Goal: Task Accomplishment & Management: Manage account settings

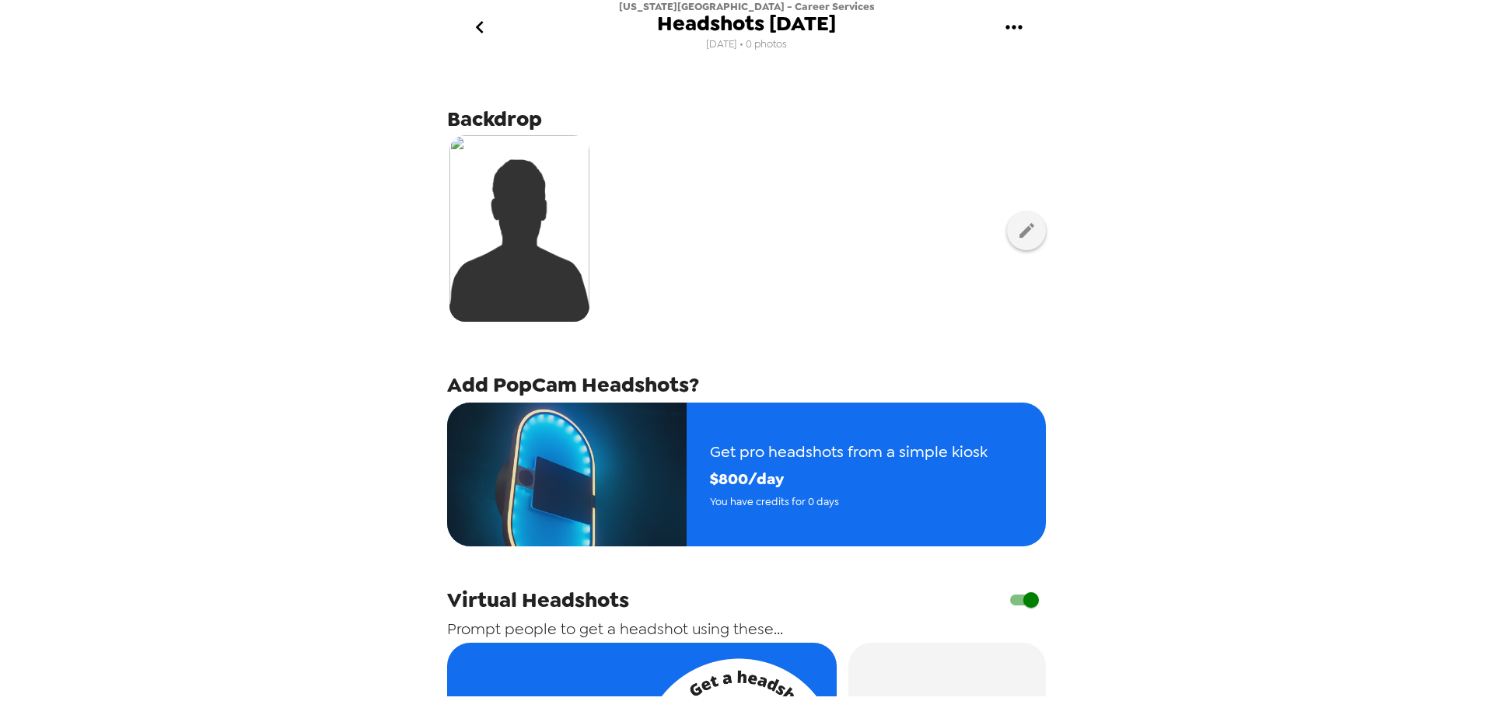
click at [474, 30] on icon "go back" at bounding box center [479, 27] width 25 height 25
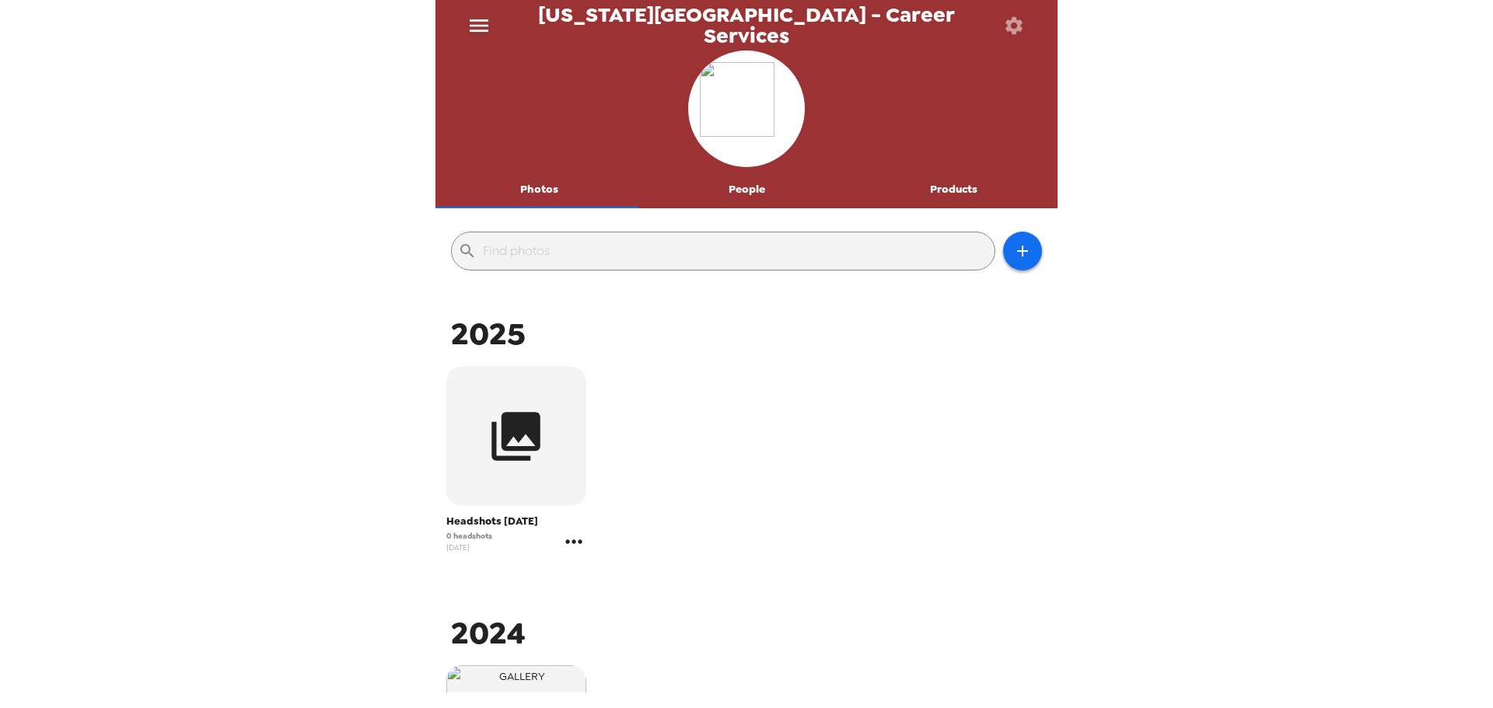
click at [579, 543] on icon "gallery menu" at bounding box center [573, 542] width 16 height 4
click at [601, 577] on span "Edit Shoot" at bounding box center [664, 574] width 129 height 19
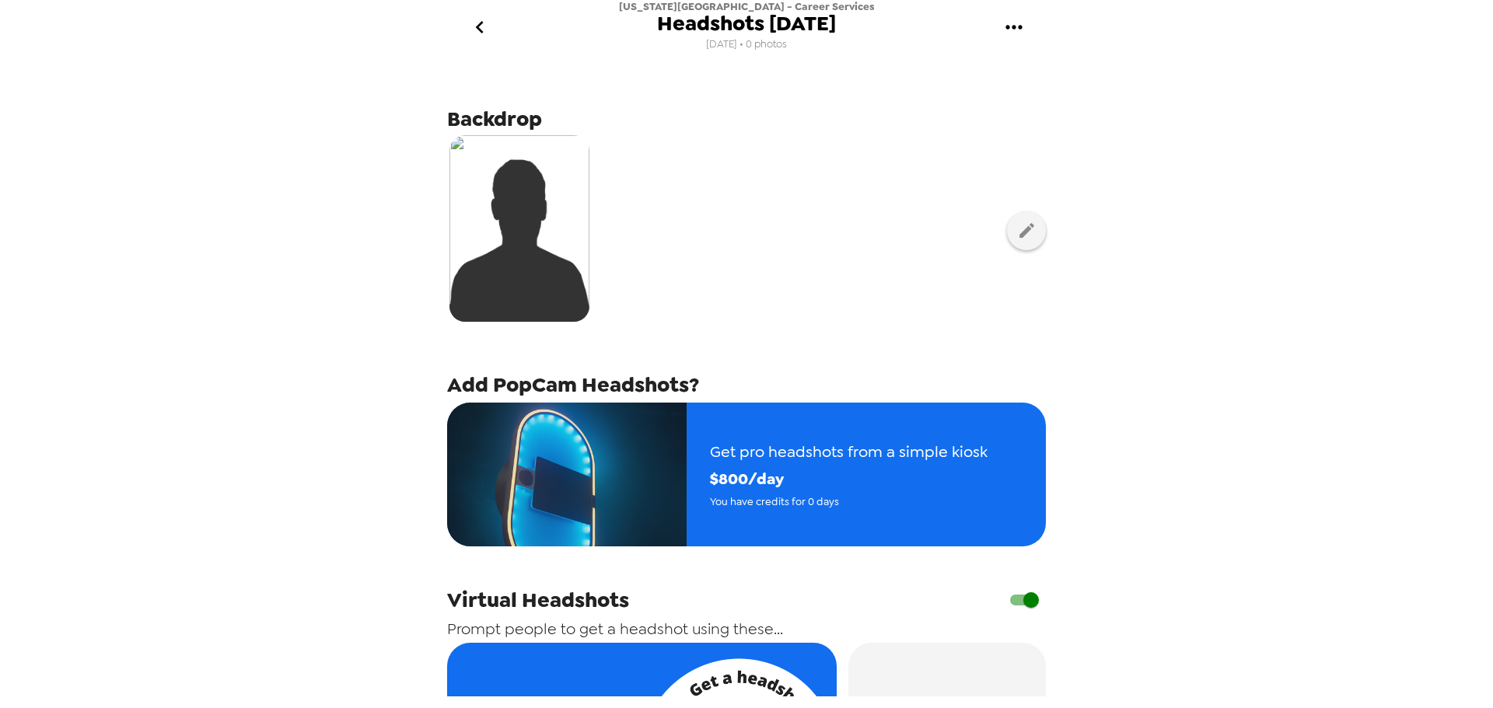
click at [317, 37] on div "[US_STATE][GEOGRAPHIC_DATA] - Career Services Headshots [DATE] [DATE] • 0 photo…" at bounding box center [746, 354] width 1493 height 708
click at [487, 31] on icon "go back" at bounding box center [479, 27] width 25 height 25
